Goal: Task Accomplishment & Management: Manage account settings

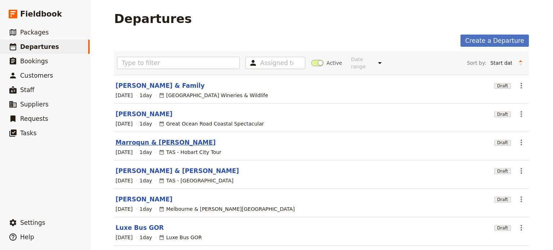
click at [156, 138] on link "Marroqun & [PERSON_NAME]" at bounding box center [166, 142] width 100 height 9
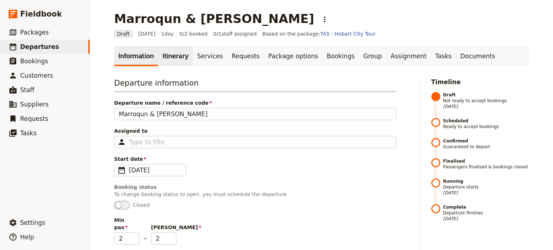
click at [166, 57] on link "Itinerary" at bounding box center [175, 56] width 35 height 20
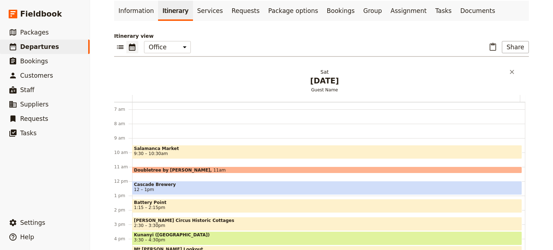
scroll to position [84, 0]
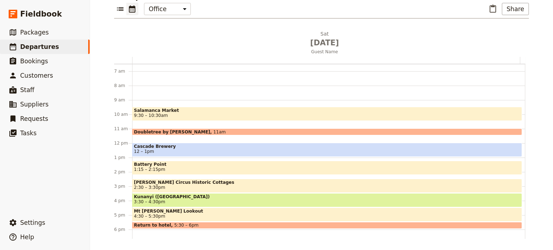
click at [181, 145] on span "Cascade Brewery" at bounding box center [327, 146] width 386 height 5
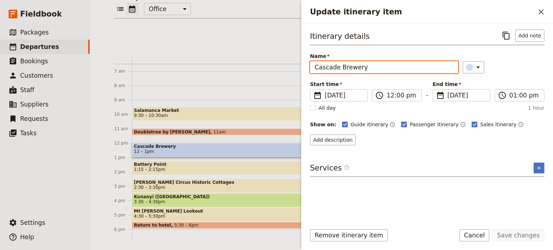
drag, startPoint x: 373, startPoint y: 67, endPoint x: 265, endPoint y: 67, distance: 107.6
click at [265, 67] on div "Marroqun & [PERSON_NAME] ​ Draft [DATE] 1 day 0/2 booked 0 / 1 staff assigned B…" at bounding box center [321, 125] width 463 height 250
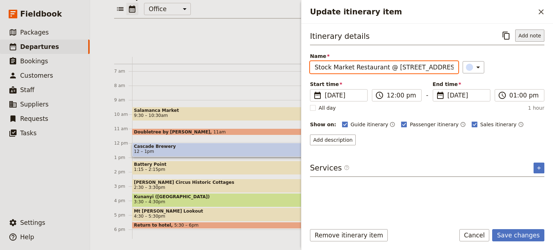
type input "Stock Market Restaurant @ [STREET_ADDRESS]"
click at [537, 33] on button "Add note" at bounding box center [529, 36] width 29 height 12
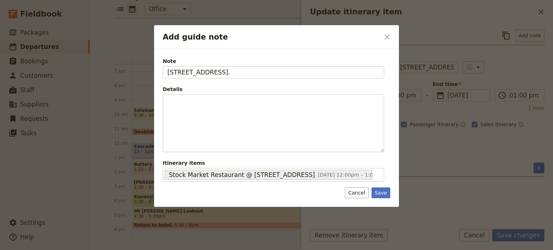
type input "[STREET_ADDRESS]."
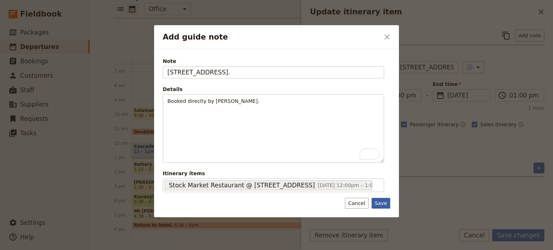
click at [376, 198] on button "Save" at bounding box center [380, 203] width 19 height 11
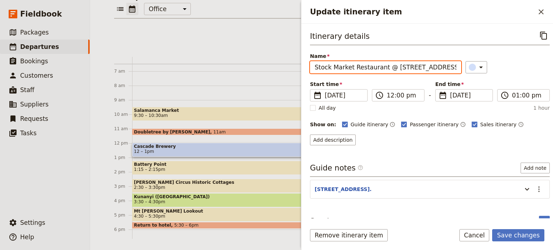
drag, startPoint x: 447, startPoint y: 68, endPoint x: 382, endPoint y: 70, distance: 64.5
click at [382, 70] on input "Stock Market Restaurant @ [STREET_ADDRESS]" at bounding box center [385, 67] width 151 height 12
type input "Stock Market Restaurant"
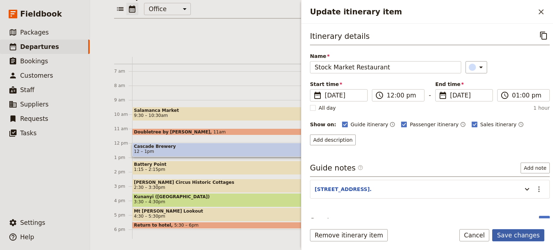
click at [525, 236] on button "Save changes" at bounding box center [518, 235] width 52 height 12
